Goal: Task Accomplishment & Management: Manage account settings

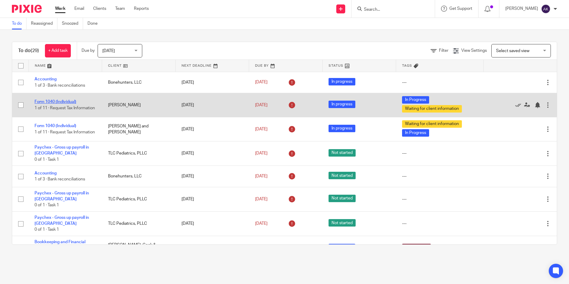
click at [73, 100] on link "Form 1040 (Individual)" at bounding box center [56, 102] width 42 height 4
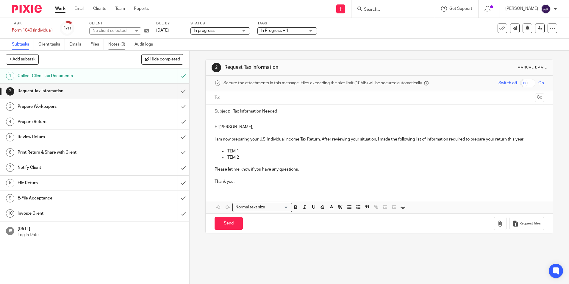
click at [118, 44] on link "Notes (0)" at bounding box center [119, 45] width 22 height 12
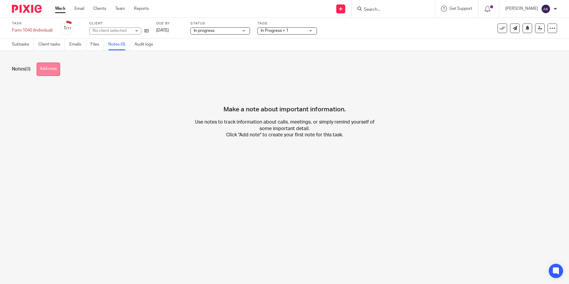
click at [56, 69] on button "Add note" at bounding box center [48, 68] width 23 height 13
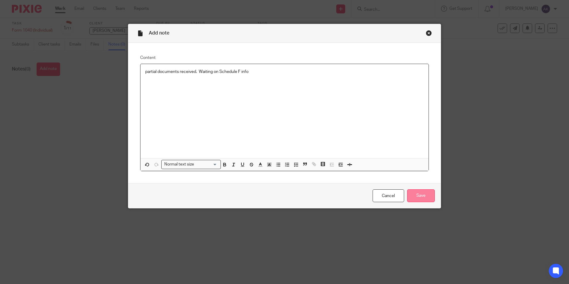
click at [414, 195] on input "Save" at bounding box center [421, 195] width 28 height 13
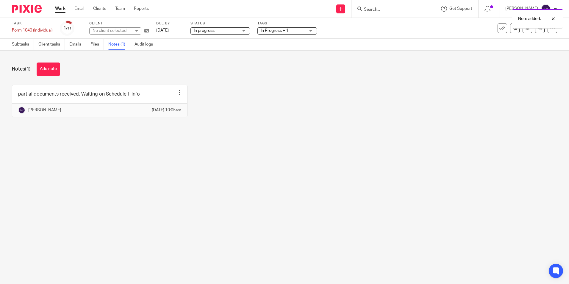
click at [58, 7] on link "Work" at bounding box center [60, 9] width 10 height 6
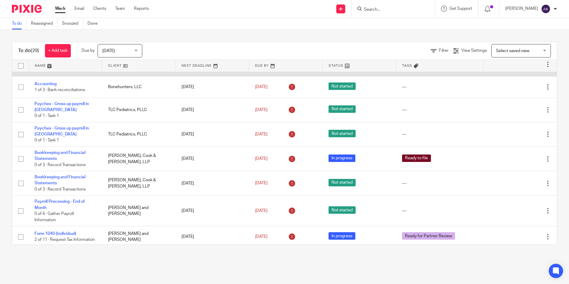
scroll to position [119, 0]
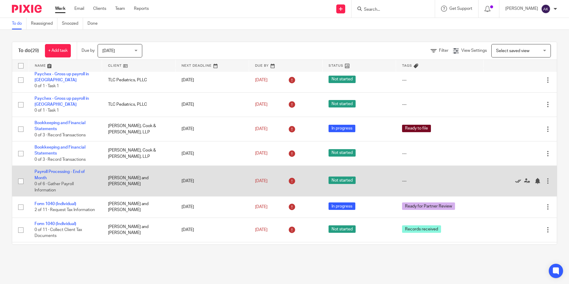
click at [515, 183] on icon at bounding box center [518, 181] width 6 height 6
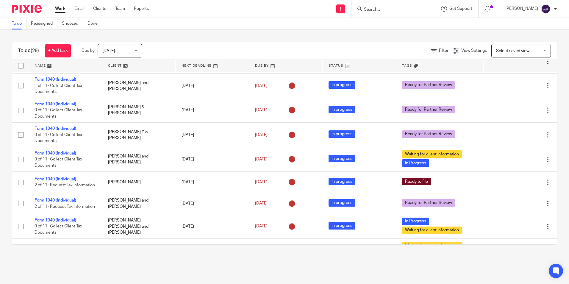
scroll to position [268, 0]
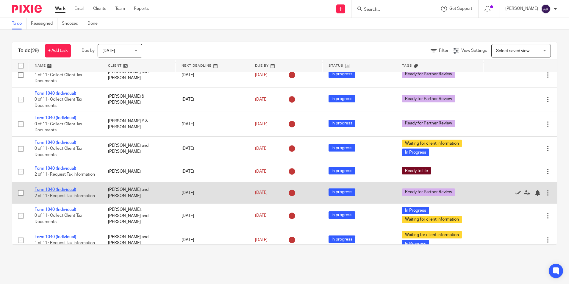
click at [73, 192] on link "Form 1040 (Individual)" at bounding box center [56, 189] width 42 height 4
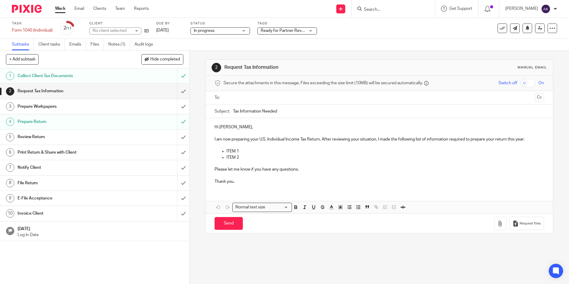
click at [279, 32] on span "Ready for Partner Review" at bounding box center [284, 31] width 47 height 4
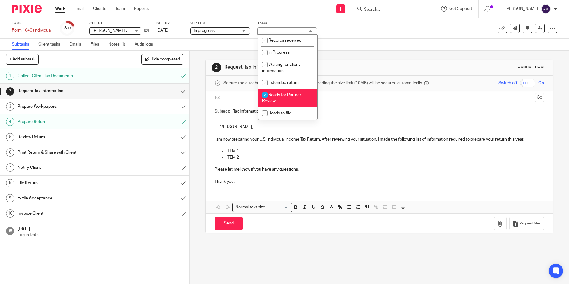
click at [284, 98] on li "Ready for Partner Review" at bounding box center [287, 98] width 59 height 18
checkbox input "false"
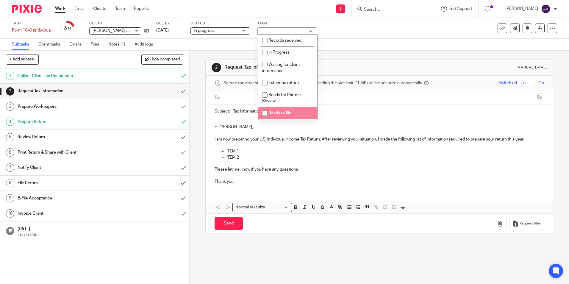
click at [287, 115] on span "Ready to file" at bounding box center [279, 113] width 23 height 4
checkbox input "true"
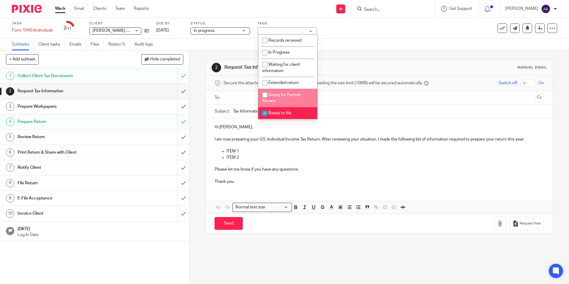
click at [58, 10] on link "Work" at bounding box center [60, 9] width 10 height 6
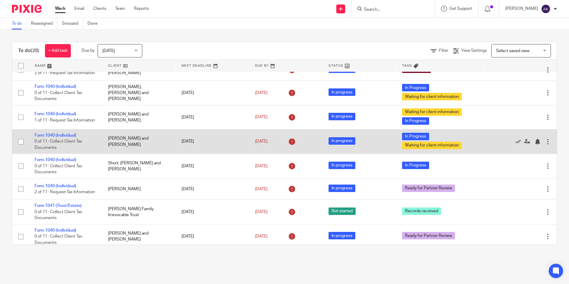
scroll to position [416, 0]
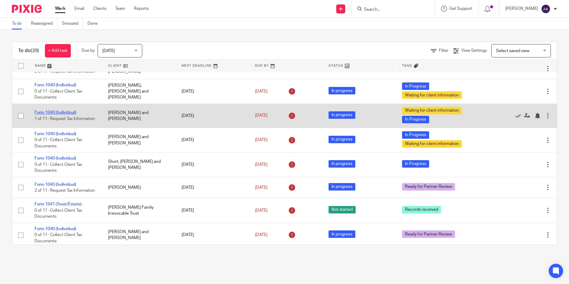
click at [71, 115] on link "Form 1040 (Individual)" at bounding box center [56, 112] width 42 height 4
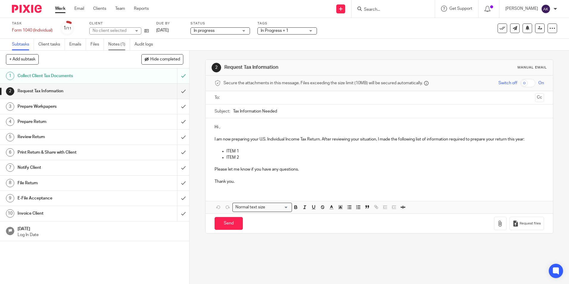
click at [125, 43] on link "Notes (1)" at bounding box center [119, 45] width 22 height 12
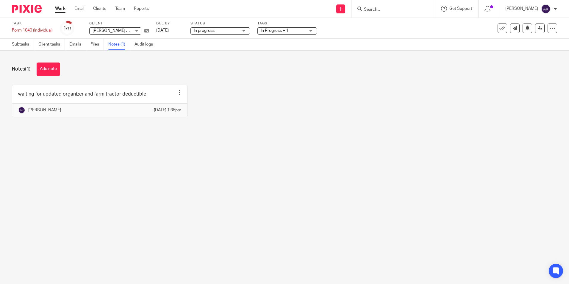
click at [62, 10] on link "Work" at bounding box center [60, 9] width 10 height 6
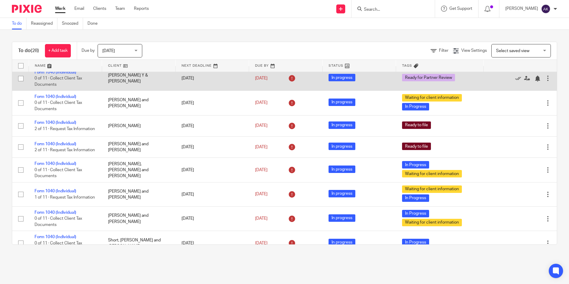
scroll to position [358, 0]
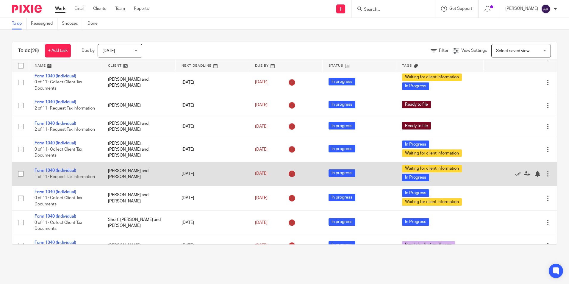
click at [73, 176] on td "Form 1040 (Individual) 1 of 11 · Request Tax Information" at bounding box center [65, 174] width 73 height 24
click at [68, 173] on link "Form 1040 (Individual)" at bounding box center [56, 170] width 42 height 4
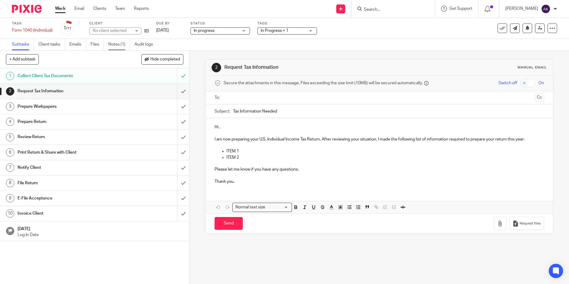
click at [116, 47] on link "Notes (1)" at bounding box center [119, 45] width 22 height 12
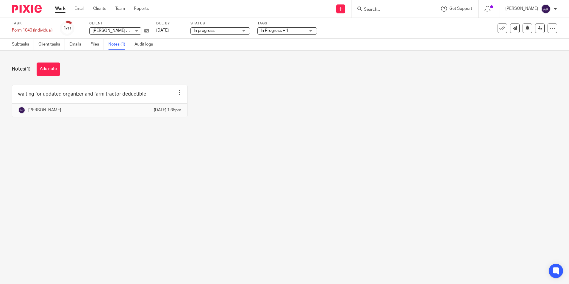
click at [59, 8] on link "Work" at bounding box center [60, 9] width 10 height 6
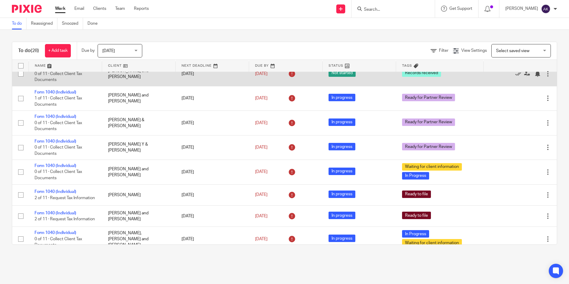
scroll to position [297, 0]
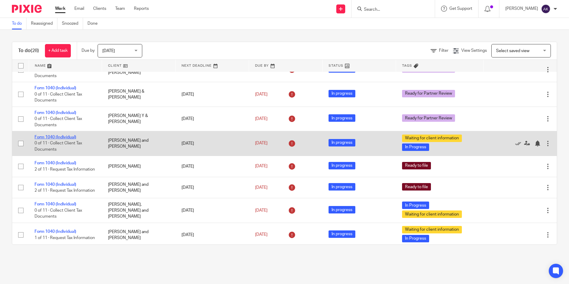
click at [74, 139] on link "Form 1040 (Individual)" at bounding box center [56, 137] width 42 height 4
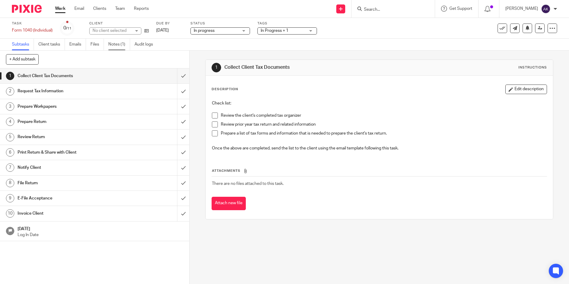
click at [123, 42] on link "Notes (1)" at bounding box center [119, 45] width 22 height 12
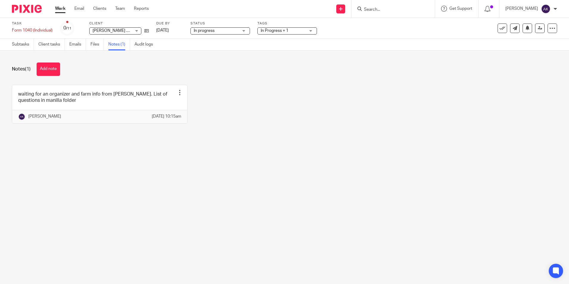
drag, startPoint x: 60, startPoint y: 8, endPoint x: 106, endPoint y: 4, distance: 46.0
click at [60, 8] on link "Work" at bounding box center [60, 9] width 10 height 6
